Goal: Communication & Community: Answer question/provide support

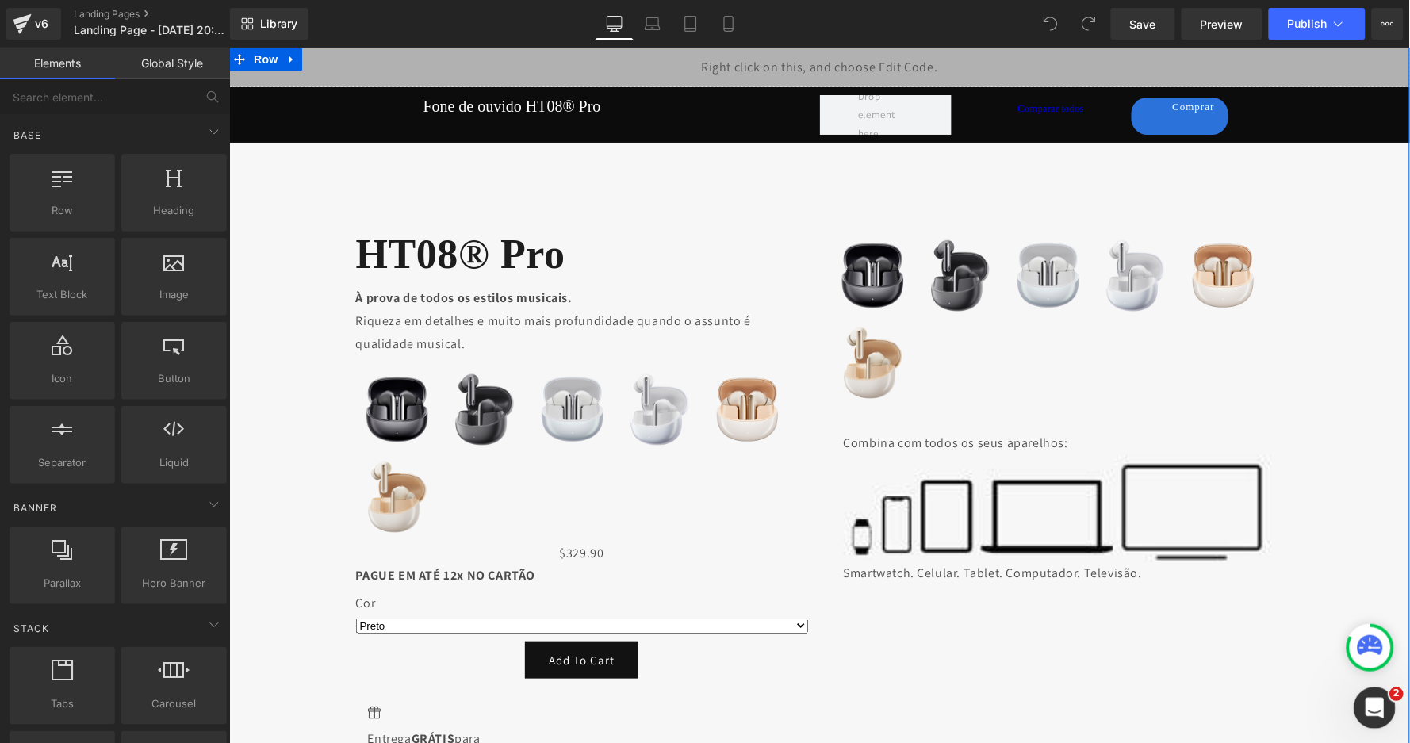
click at [1370, 714] on icon "Abertura do Messenger da Intercom" at bounding box center [1372, 706] width 26 height 26
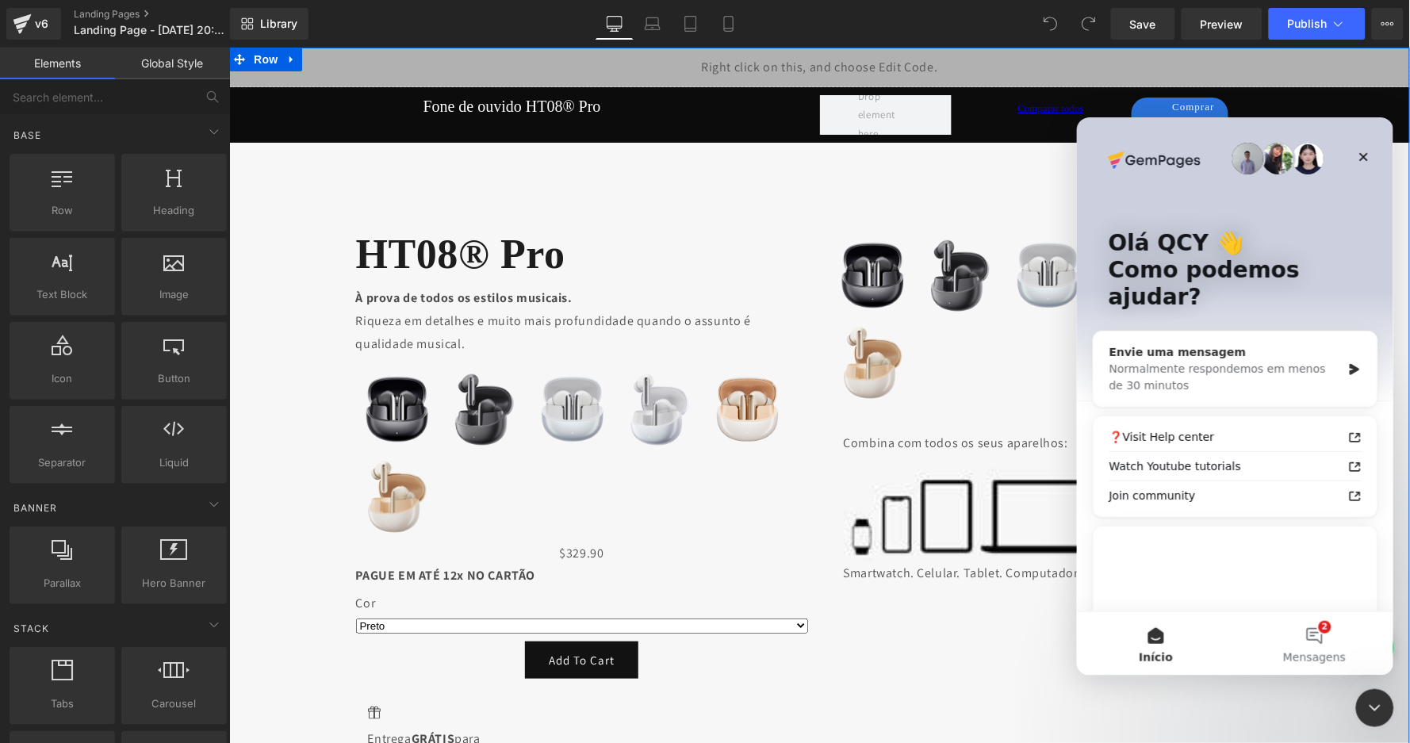
click at [1224, 368] on div "Envie uma mensagem Normalmente respondemos em menos de 30 minutos" at bounding box center [1235, 368] width 284 height 75
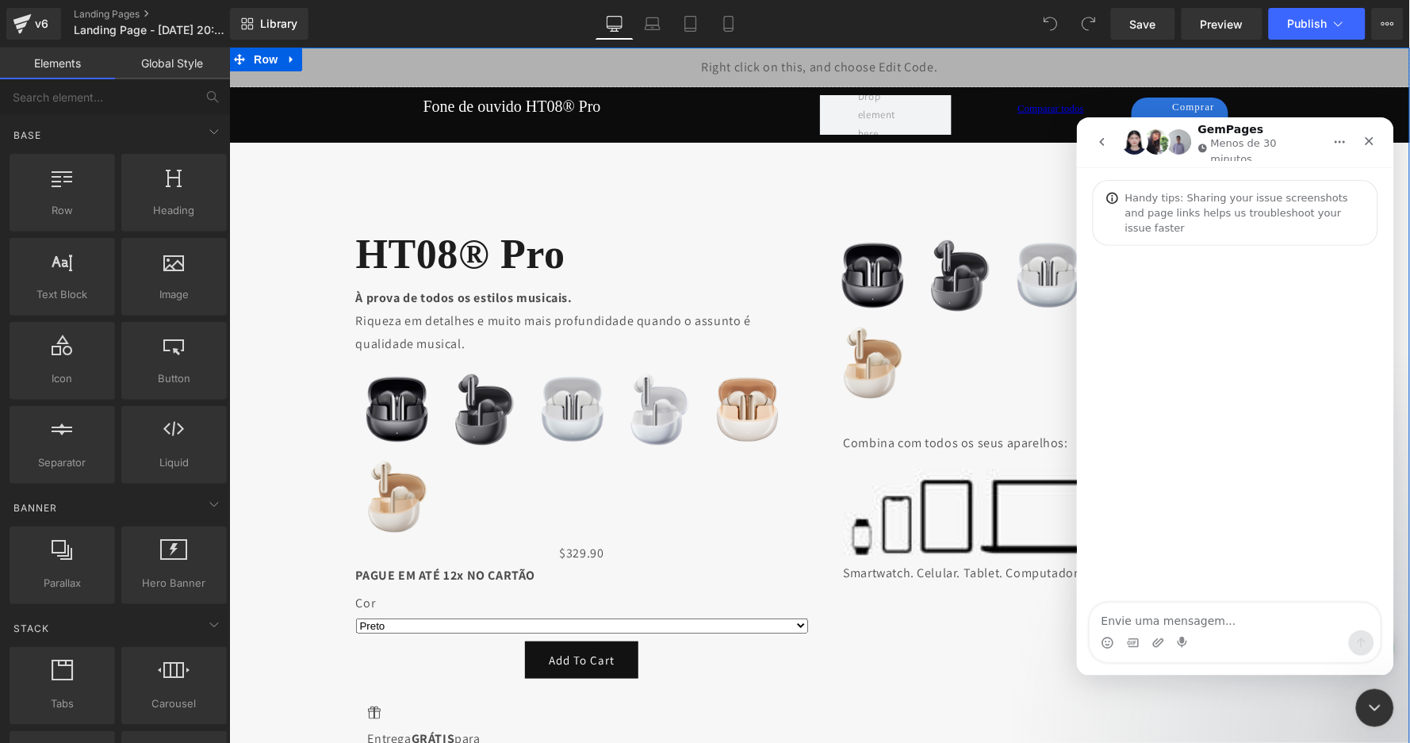
click at [1104, 140] on icon "go back" at bounding box center [1101, 141] width 13 height 13
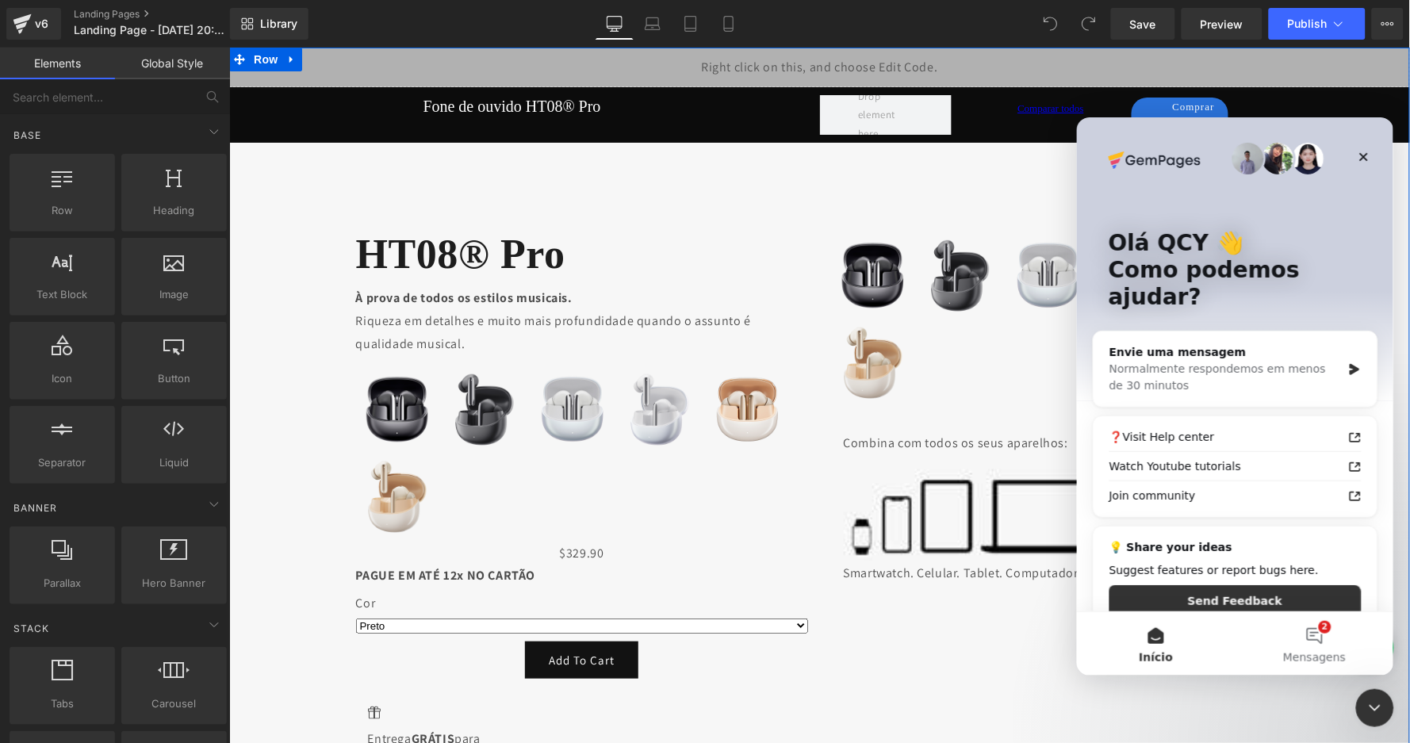
click at [510, 215] on div at bounding box center [705, 347] width 1410 height 695
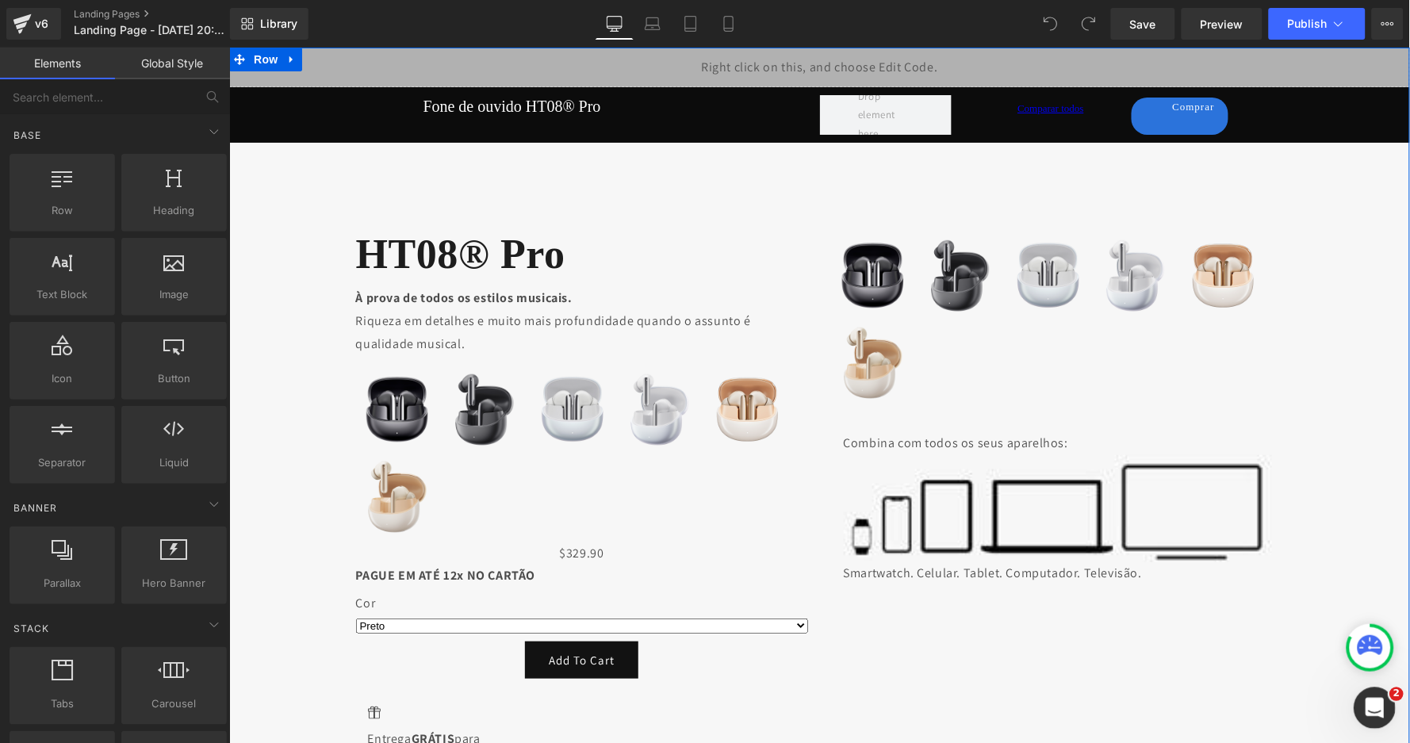
click at [1353, 714] on html at bounding box center [1372, 706] width 38 height 38
click at [1369, 693] on icon "Abertura do Messenger da Intercom" at bounding box center [1372, 706] width 26 height 26
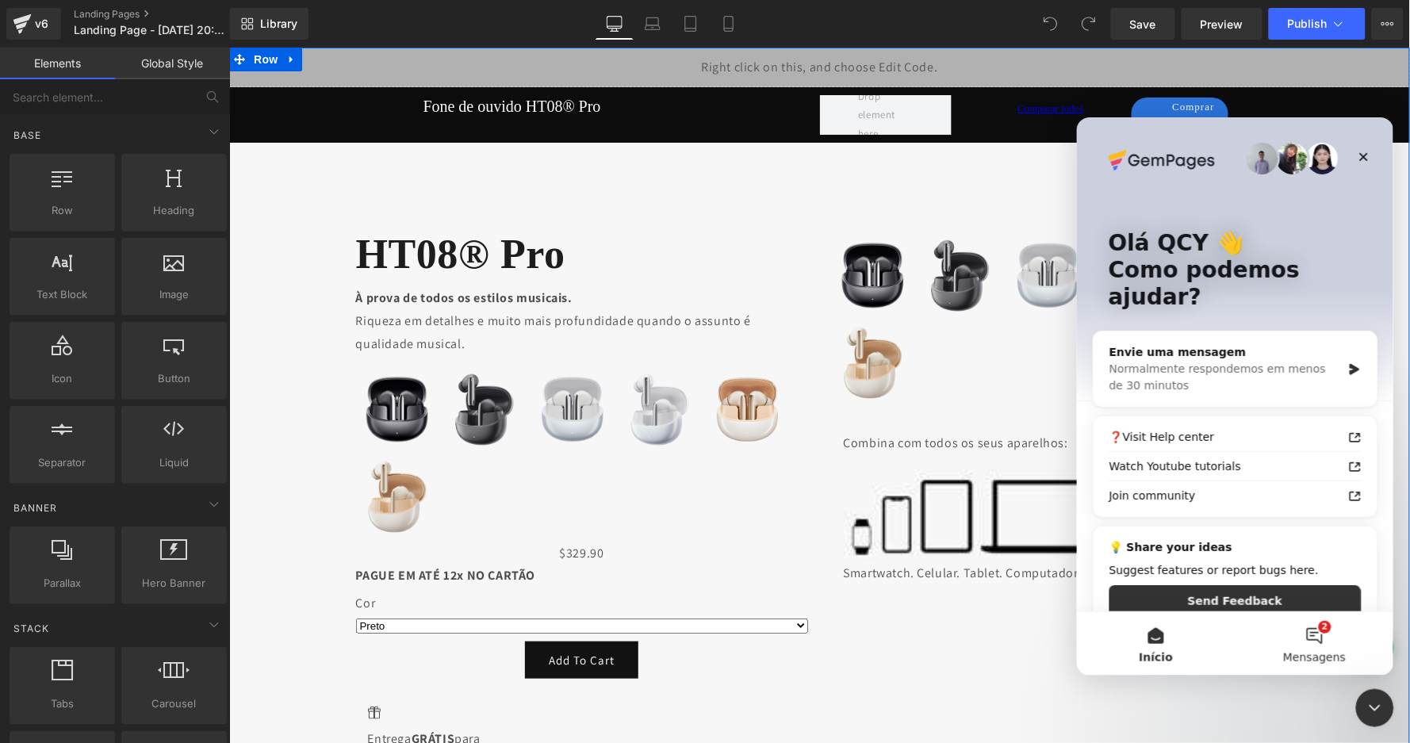
click at [1320, 635] on button "2 Mensagens" at bounding box center [1314, 642] width 159 height 63
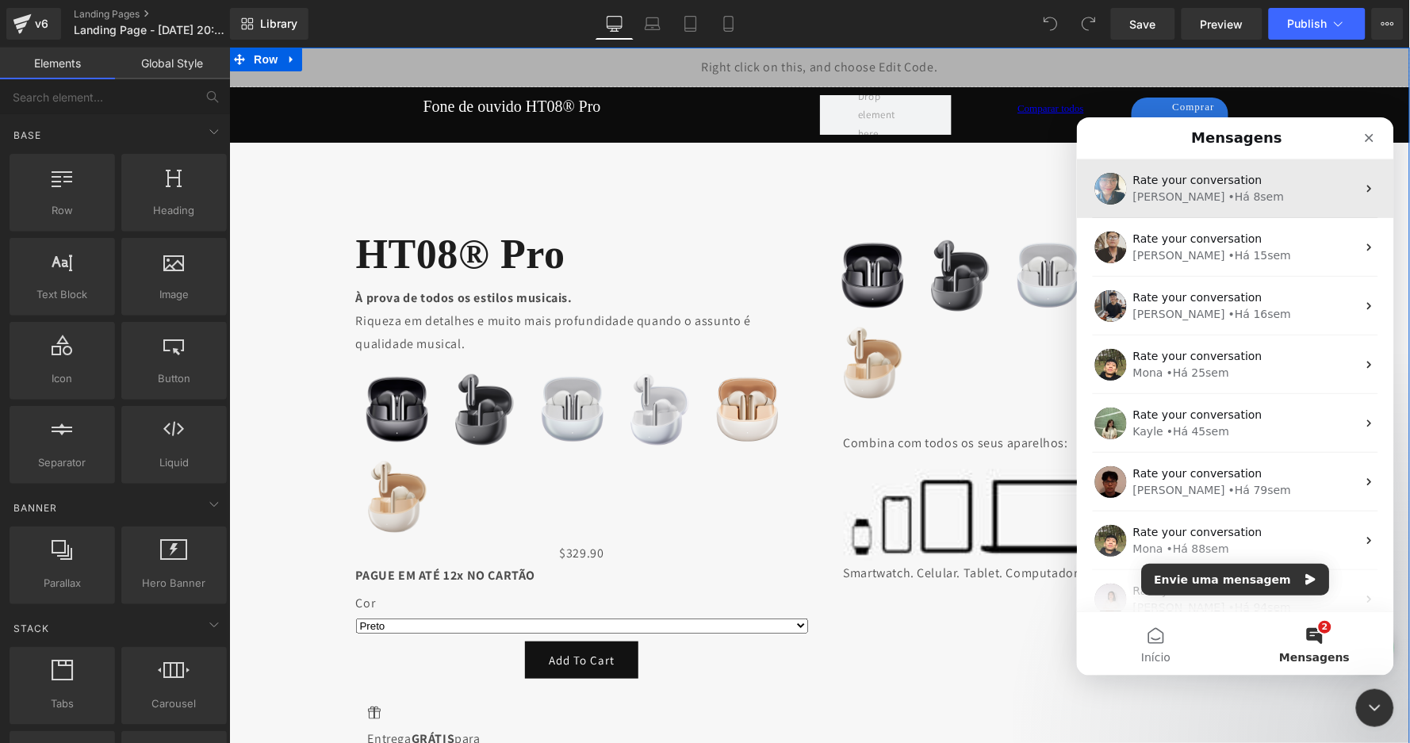
click at [1207, 186] on span "Rate your conversation" at bounding box center [1196, 179] width 129 height 13
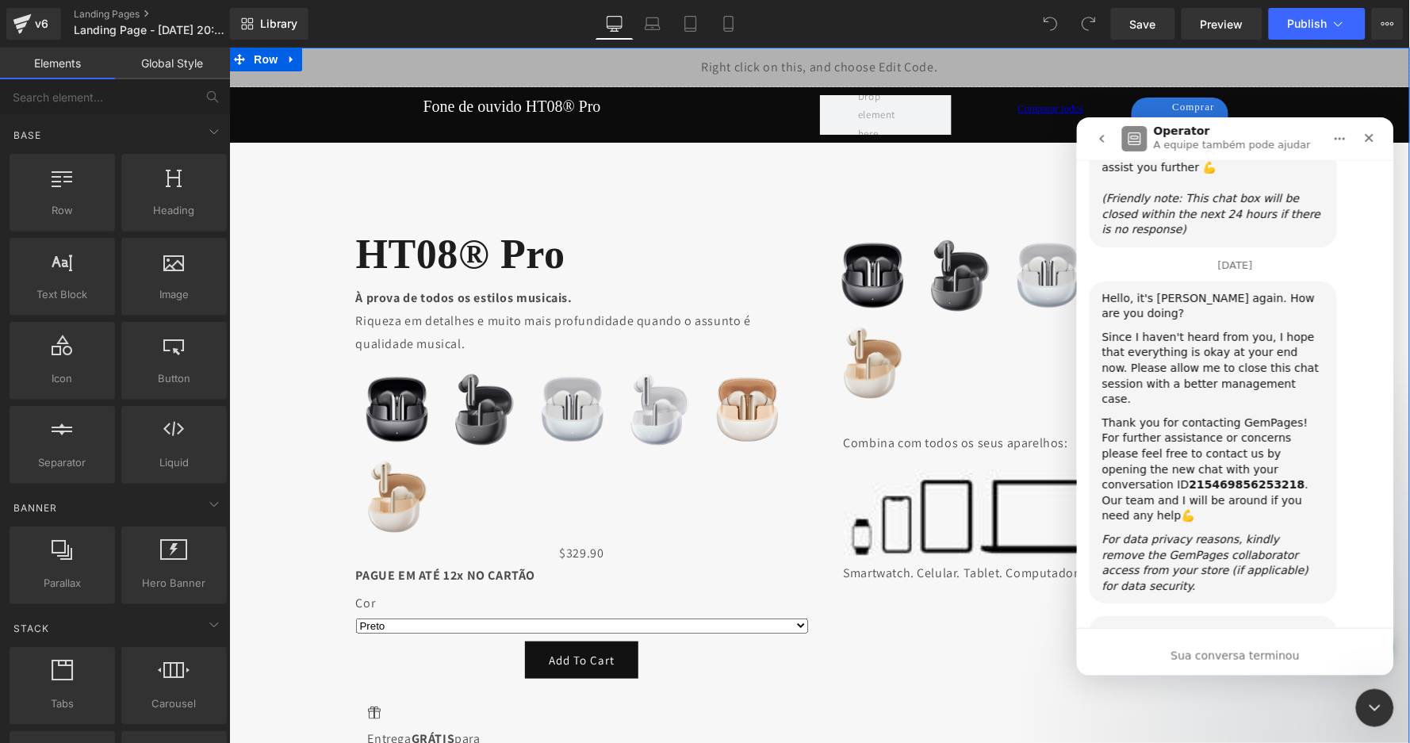
scroll to position [2755, 0]
click at [1095, 144] on icon "go back" at bounding box center [1101, 138] width 13 height 13
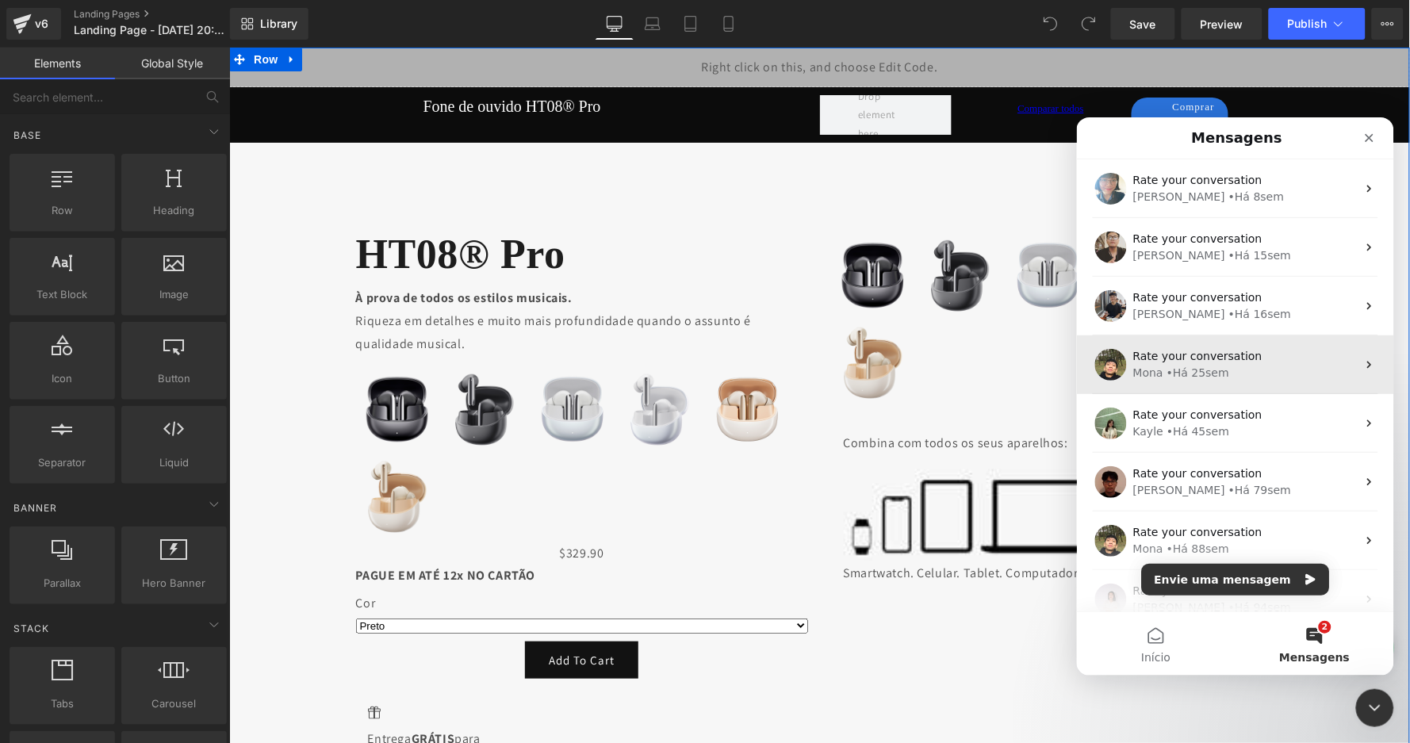
scroll to position [0, 0]
